Goal: Task Accomplishment & Management: Manage account settings

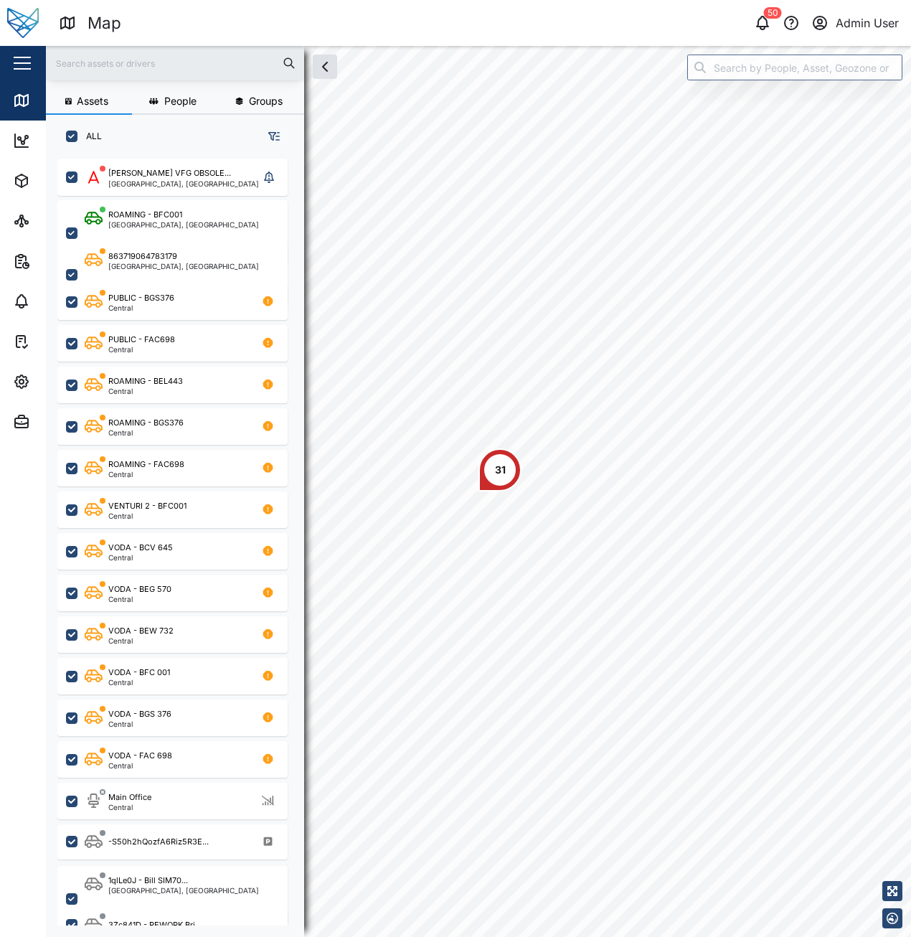
scroll to position [761, 225]
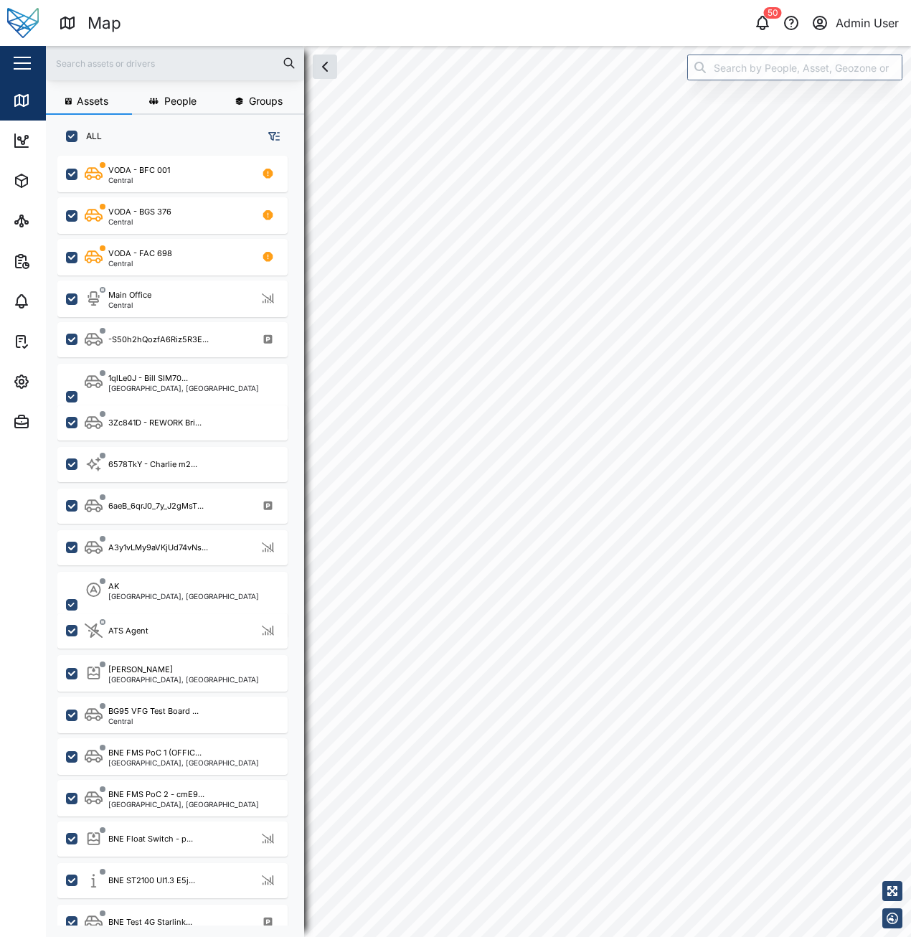
scroll to position [574, 0]
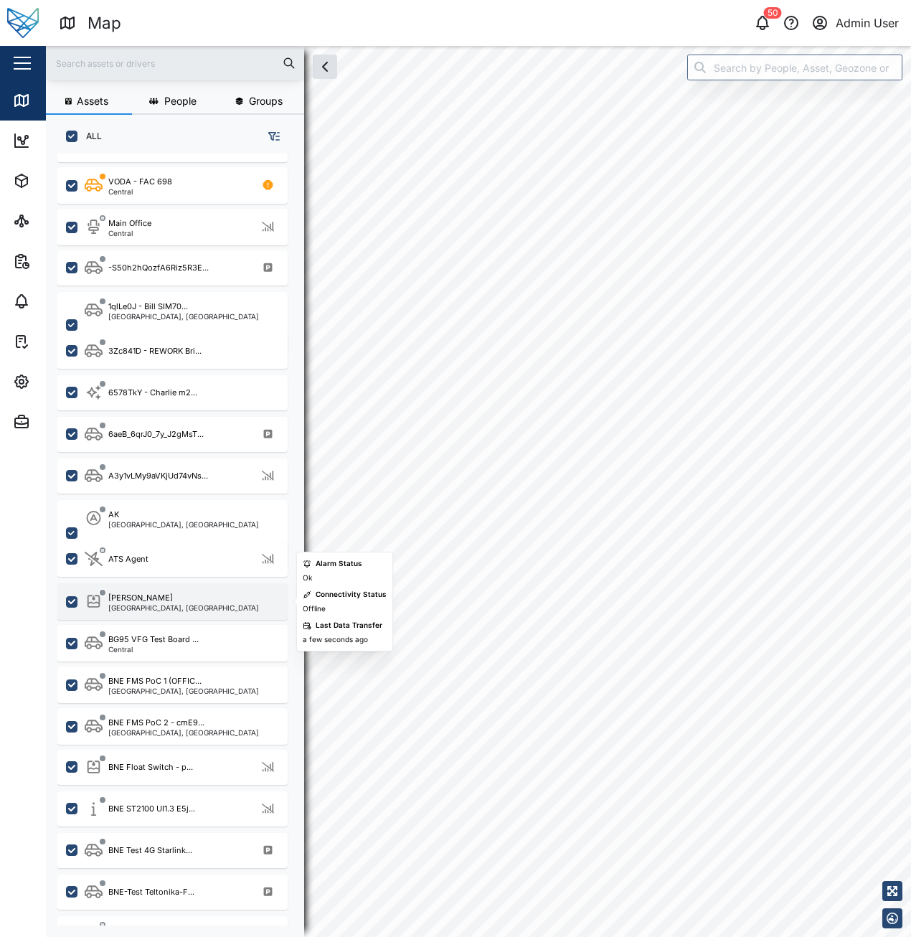
click at [186, 601] on div "Adam Tank Brisbane, Queensland" at bounding box center [182, 601] width 194 height 19
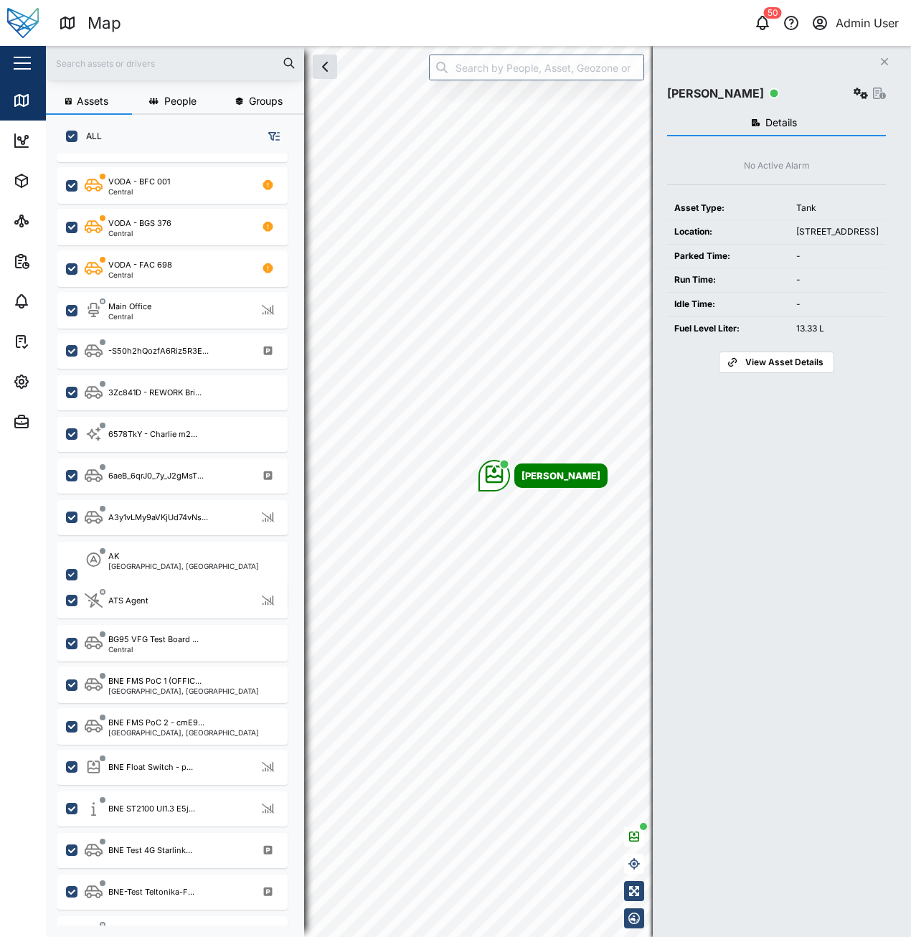
click at [807, 372] on span "View Asset Details" at bounding box center [785, 362] width 78 height 20
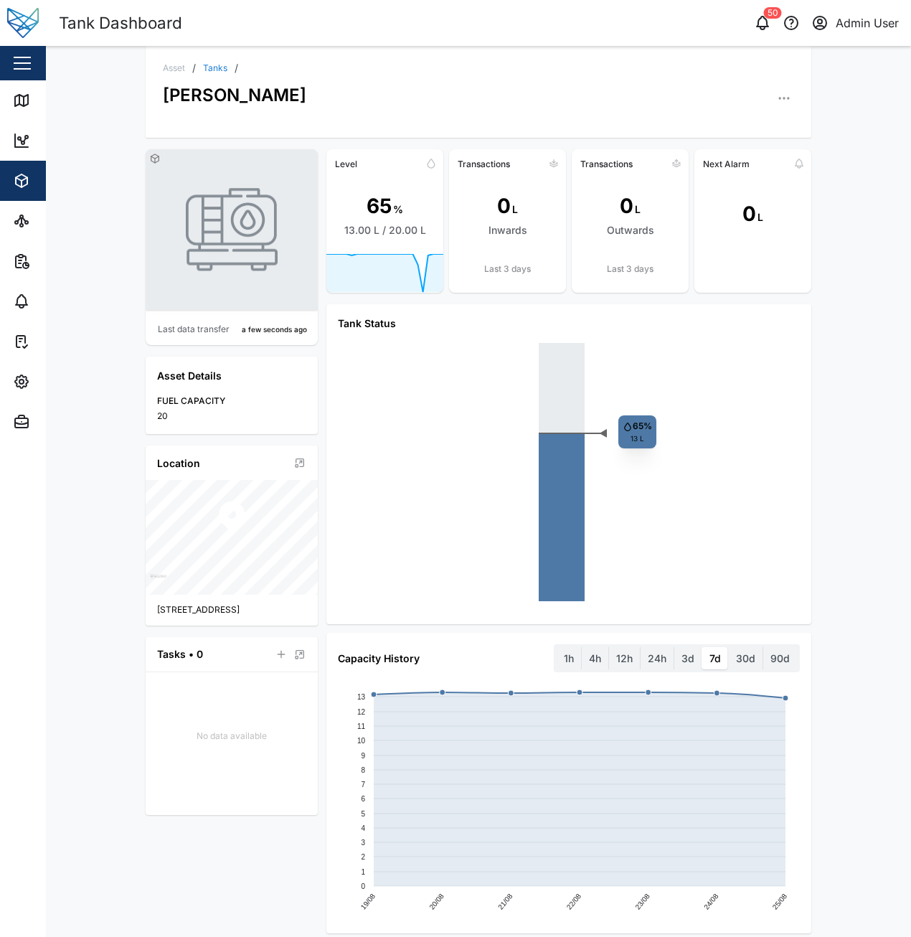
click at [779, 100] on icon "button" at bounding box center [784, 98] width 14 height 14
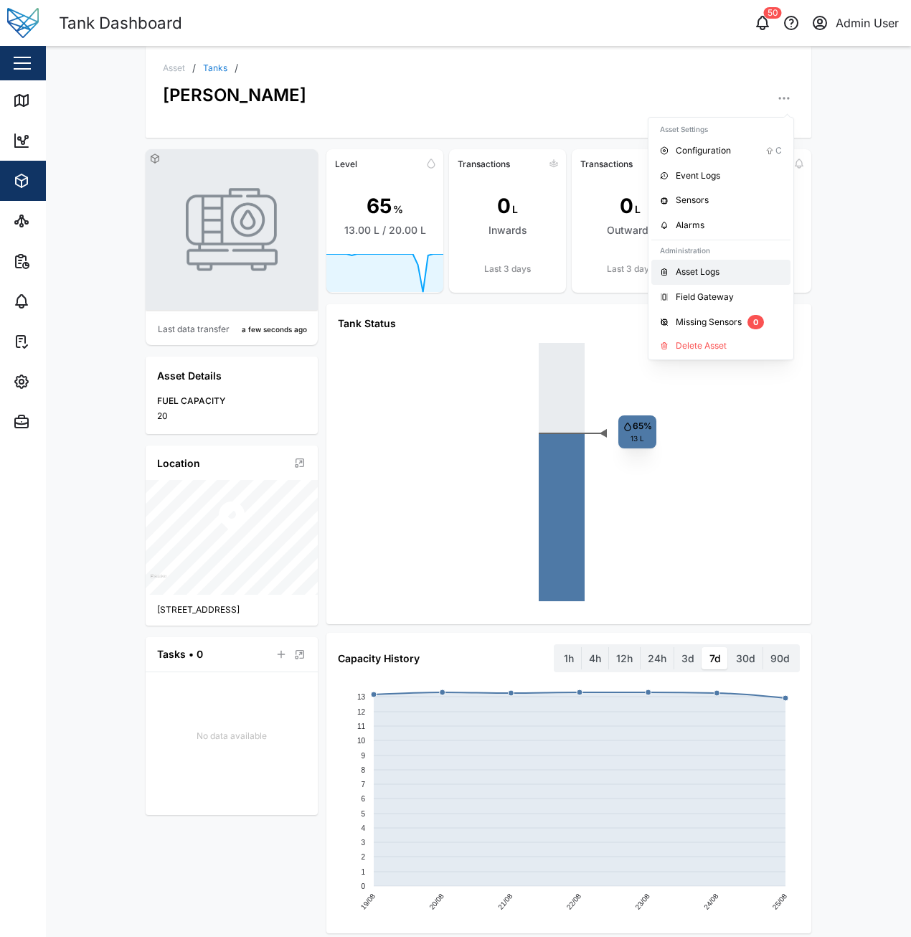
click at [714, 275] on div "Asset Logs" at bounding box center [729, 272] width 106 height 14
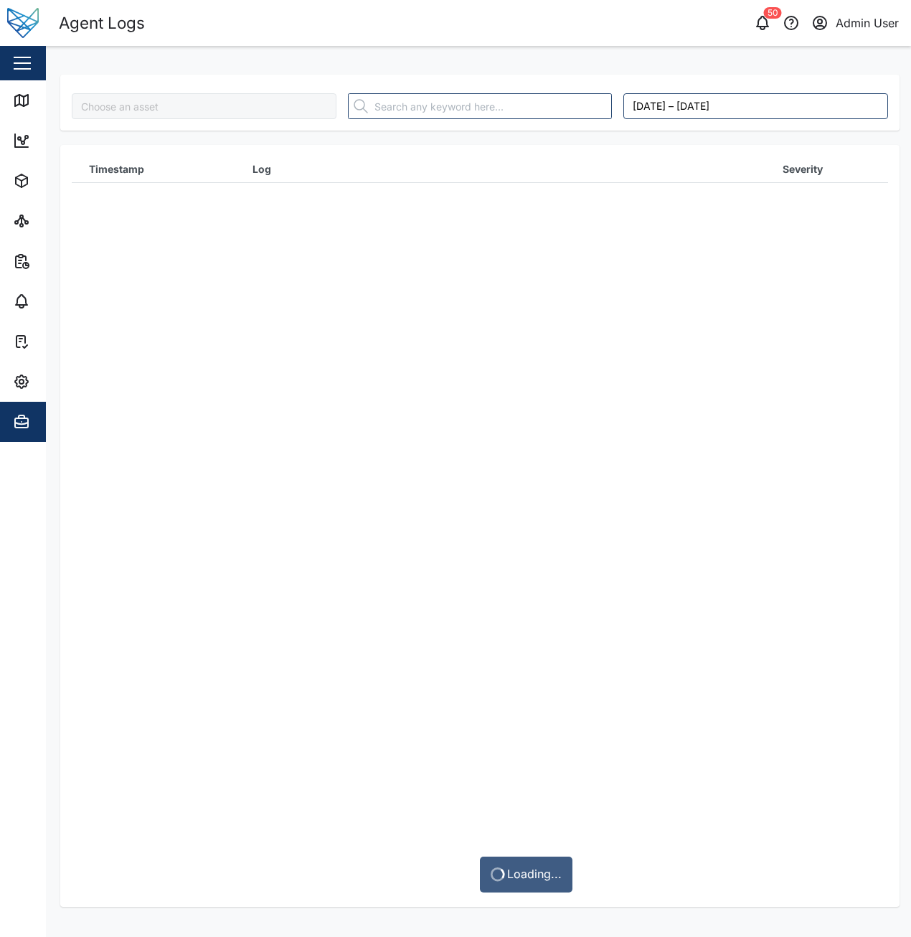
type input "Adam Tank"
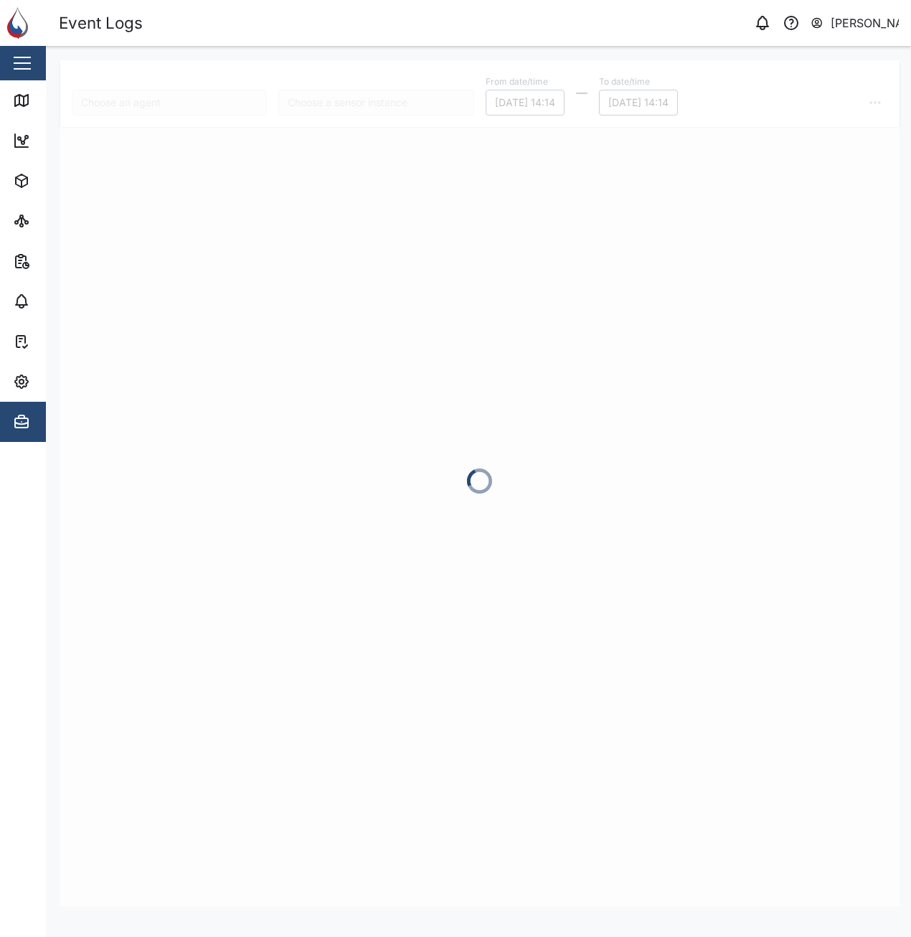
type input "CR04"
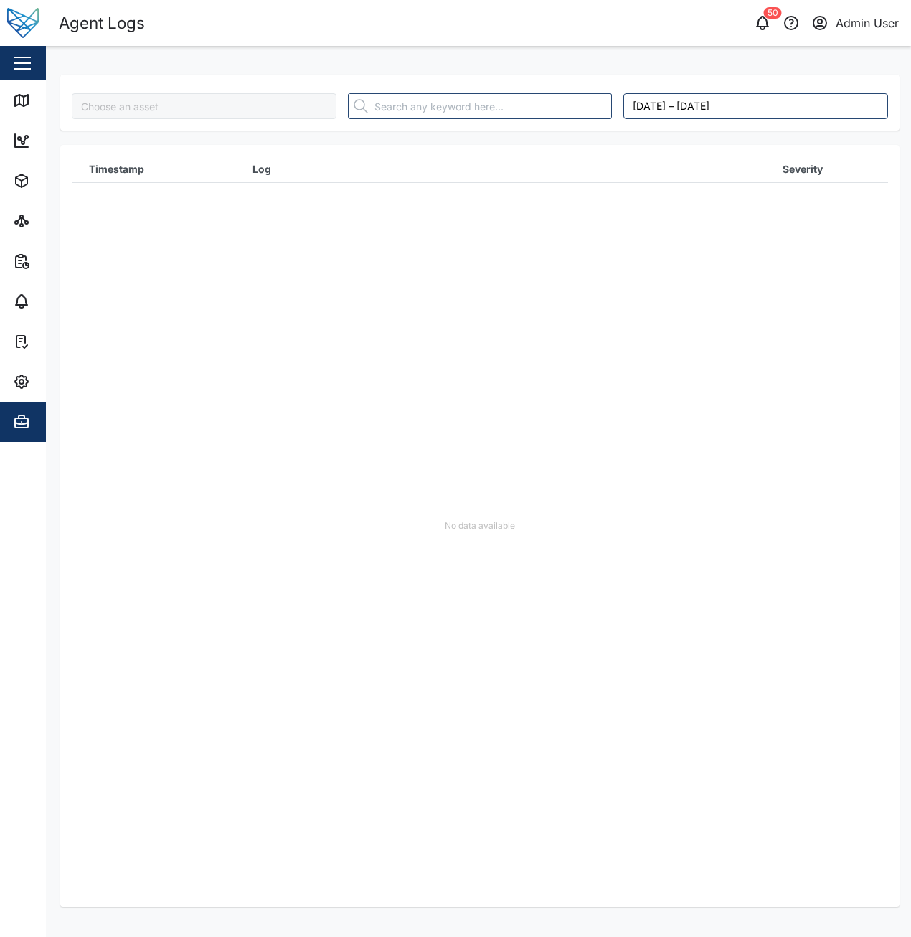
type input "Adam Tank"
click at [24, 108] on icon at bounding box center [21, 100] width 17 height 17
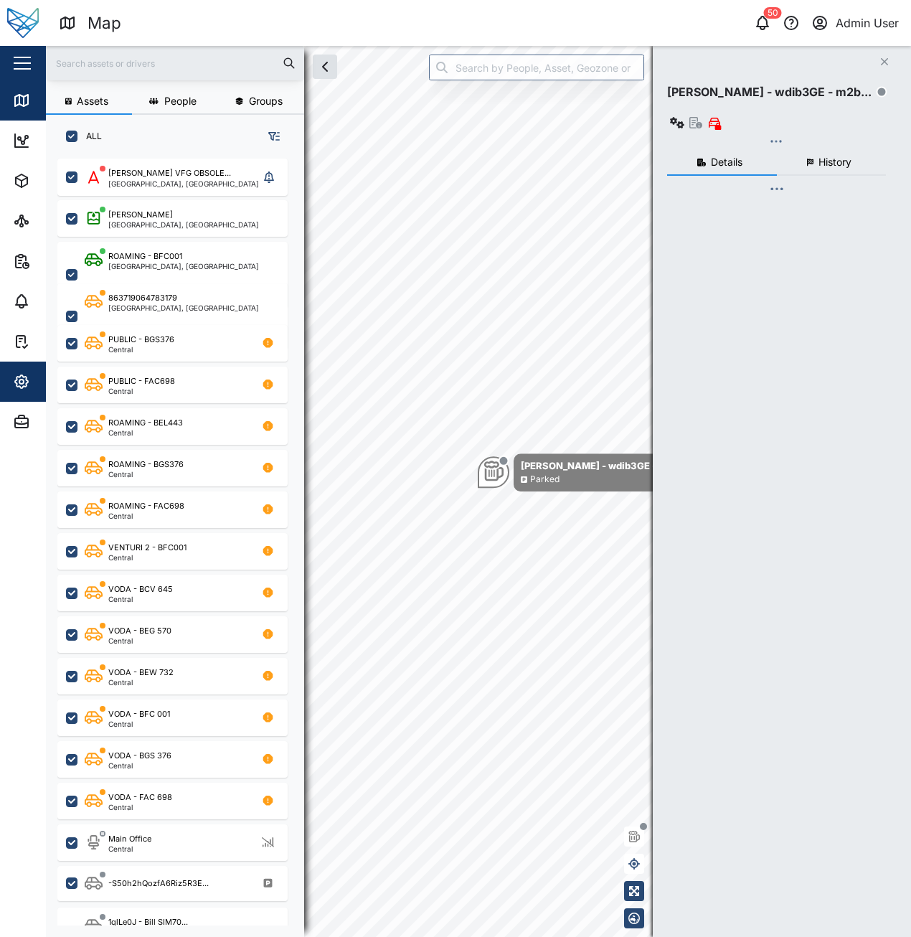
checkbox input "true"
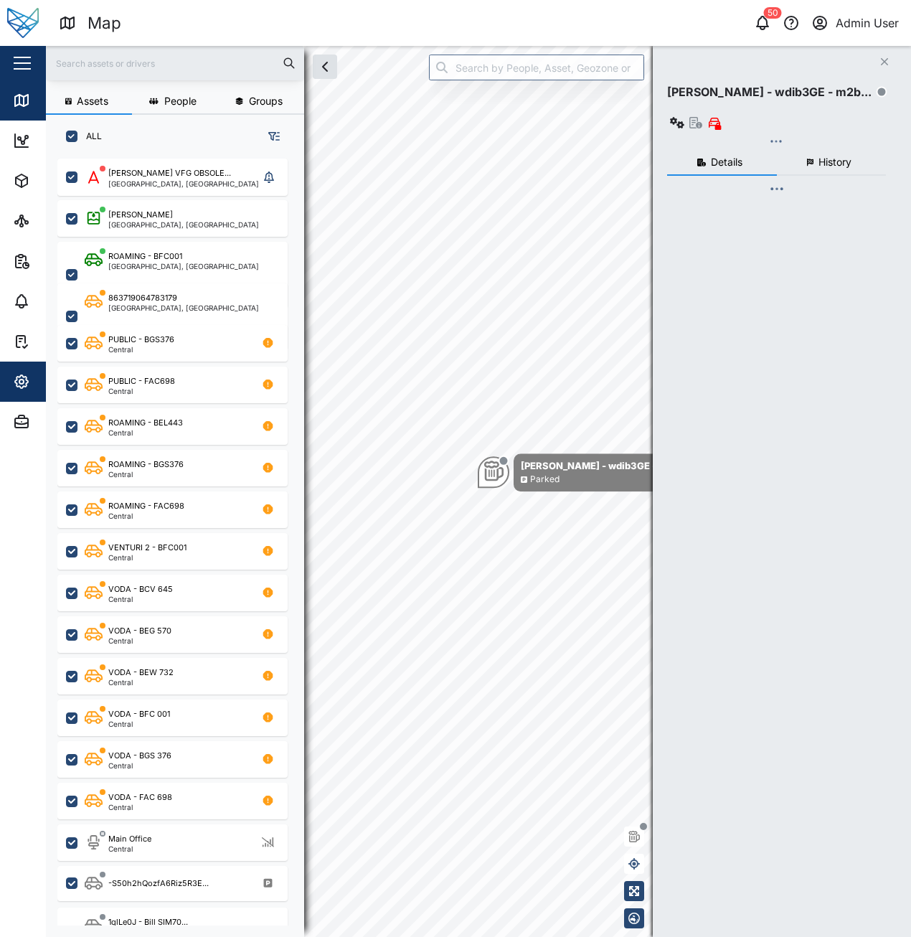
checkbox input "true"
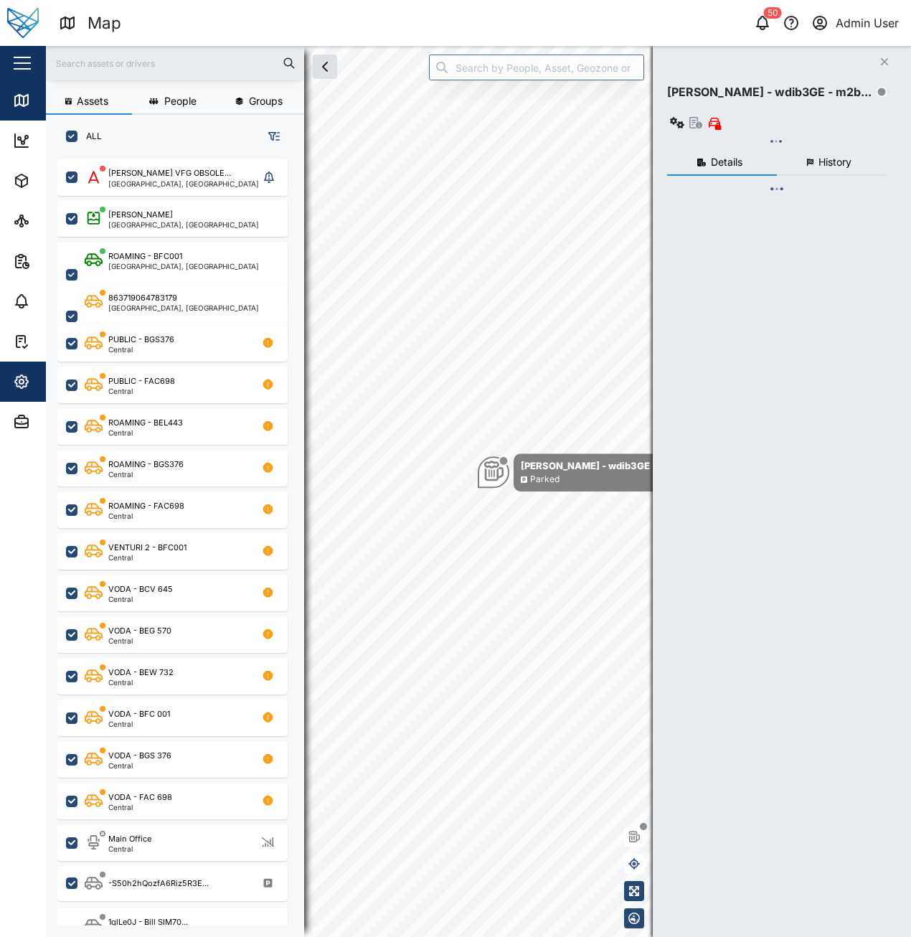
checkbox input "true"
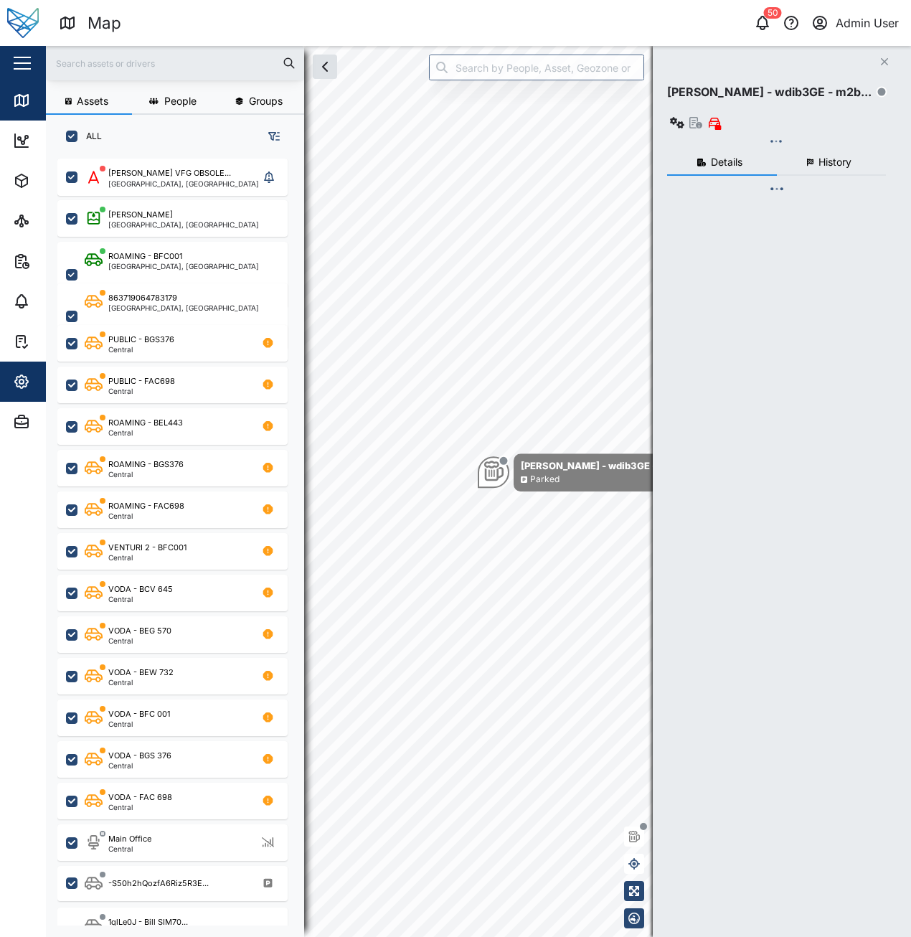
checkbox input "true"
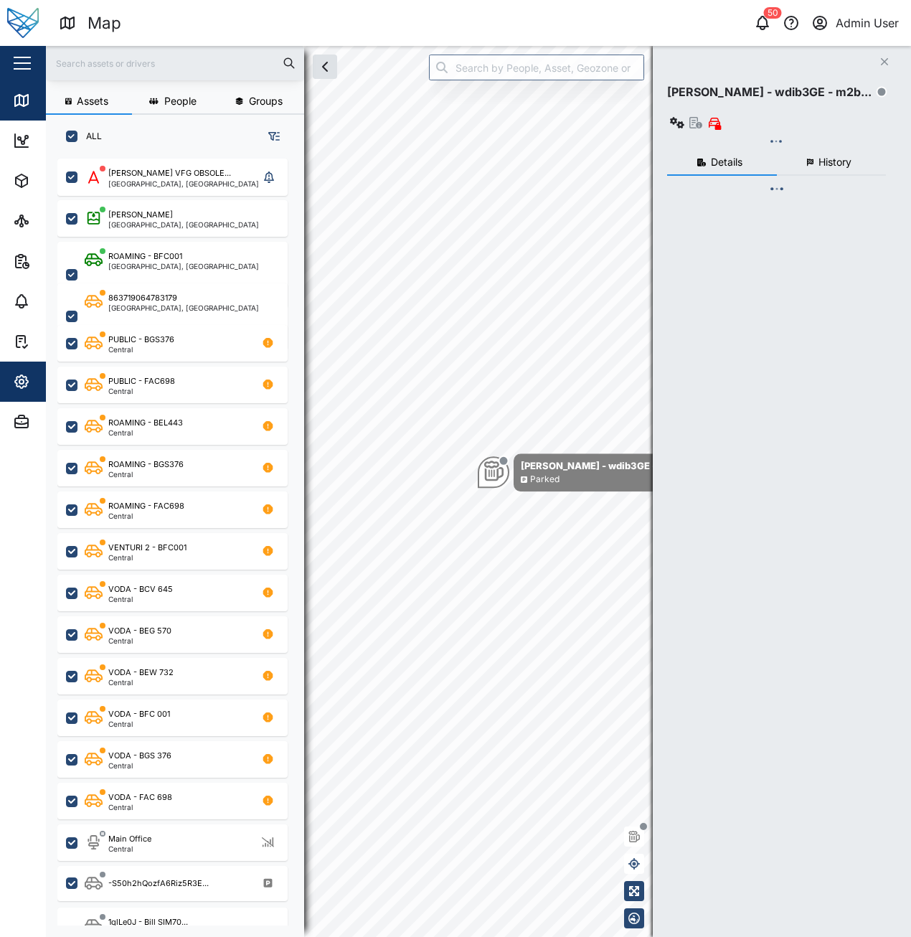
checkbox input "true"
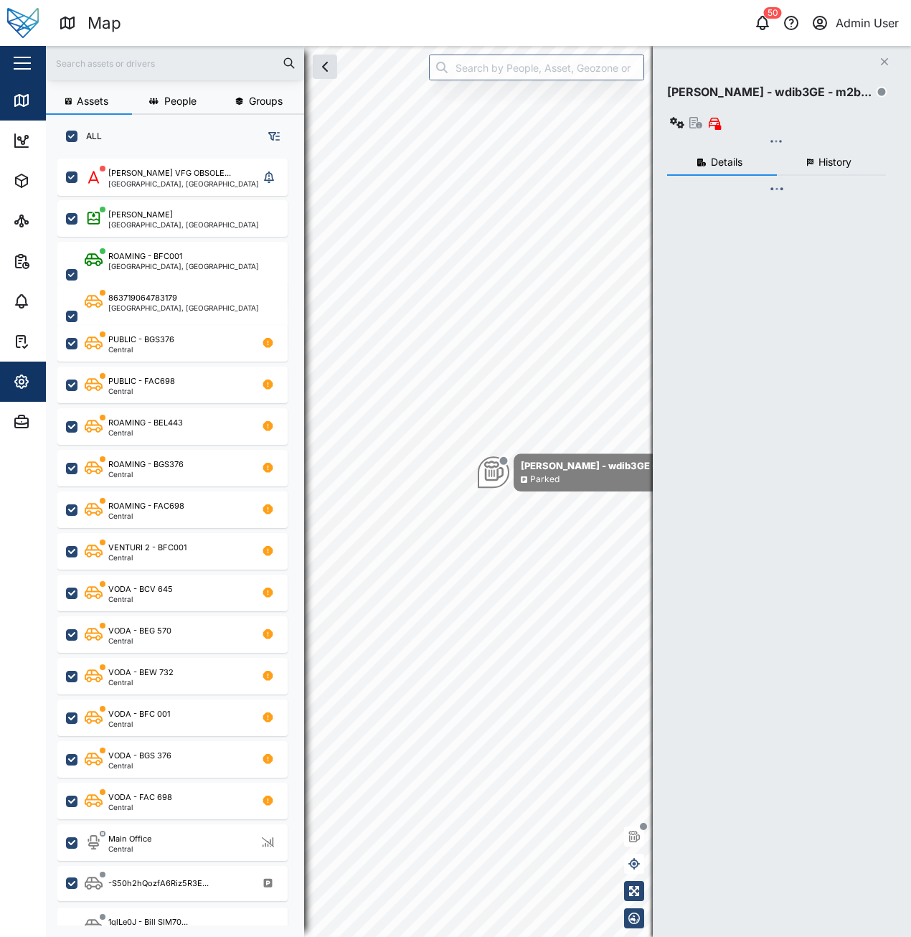
checkbox input "true"
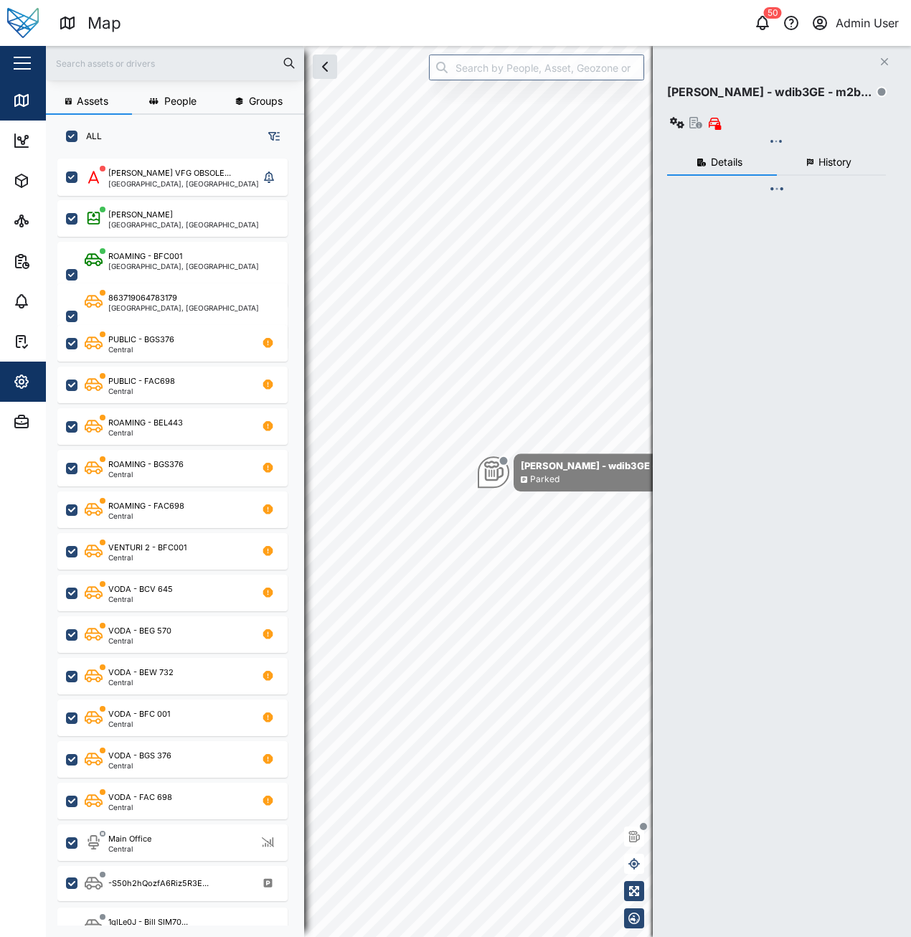
checkbox input "true"
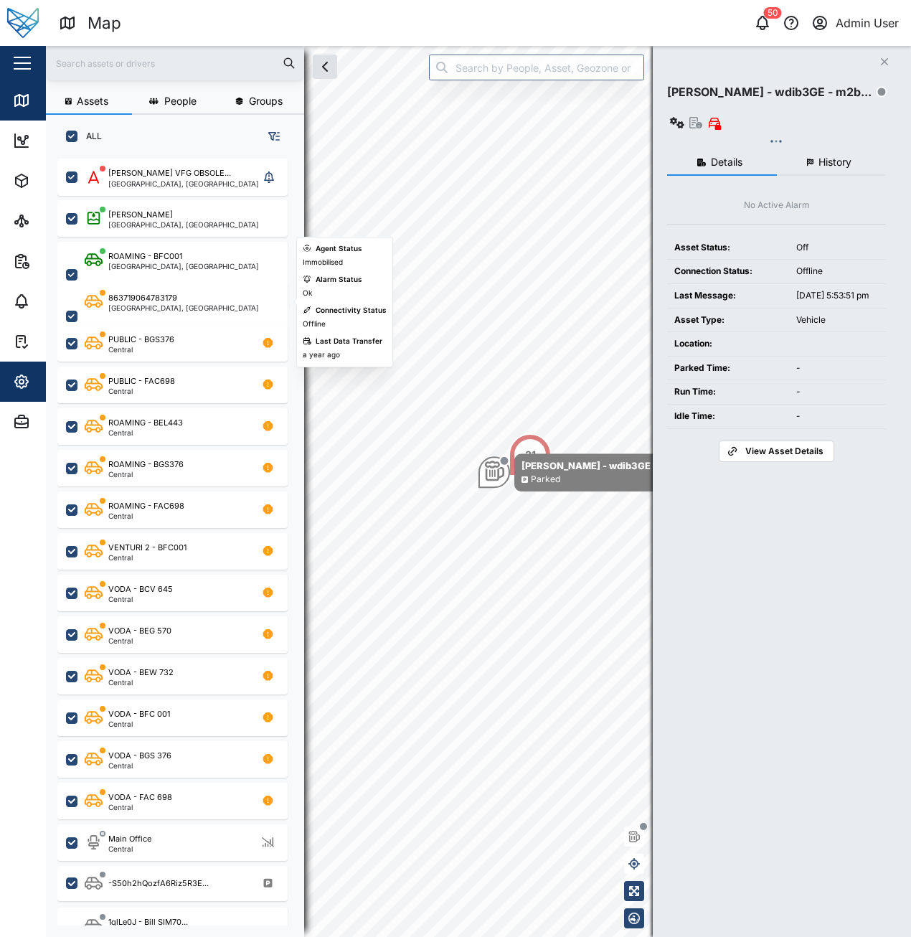
scroll to position [761, 225]
click at [34, 377] on div "Settings" at bounding box center [78, 381] width 131 height 17
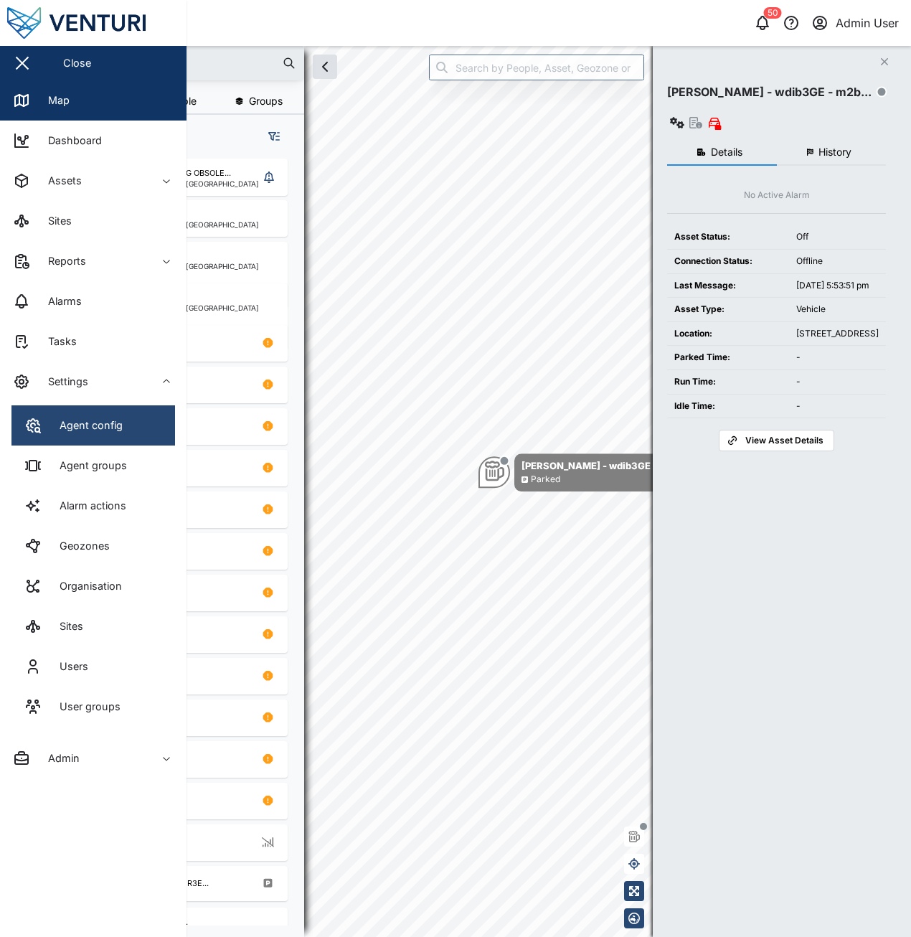
click at [105, 428] on div "Agent config" at bounding box center [86, 426] width 74 height 16
